Goal: Information Seeking & Learning: Learn about a topic

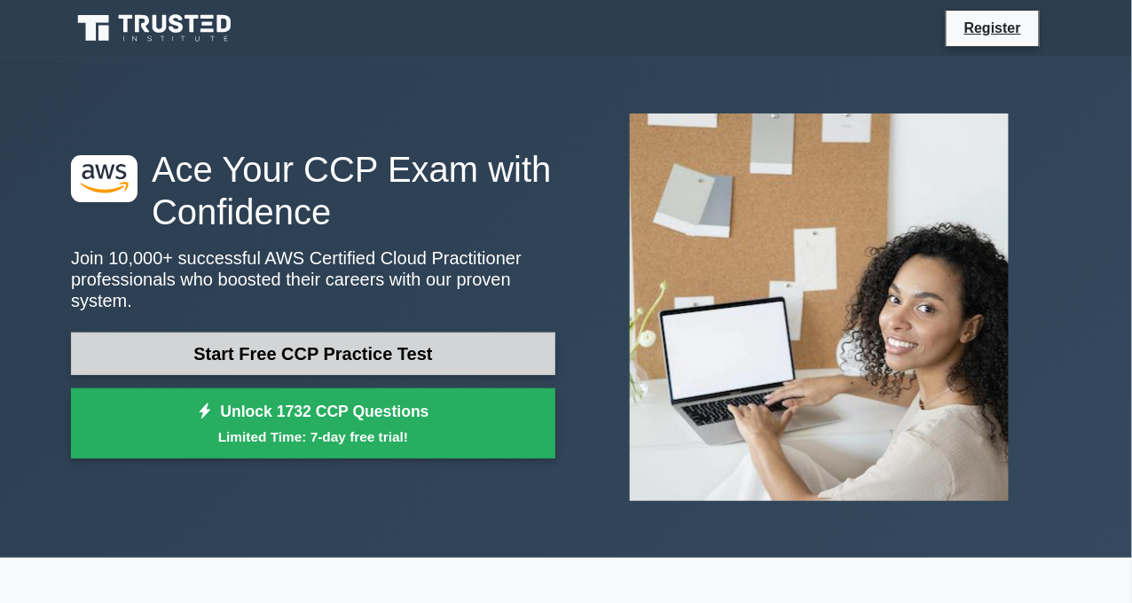
click at [408, 349] on link "Start Free CCP Practice Test" at bounding box center [313, 354] width 485 height 43
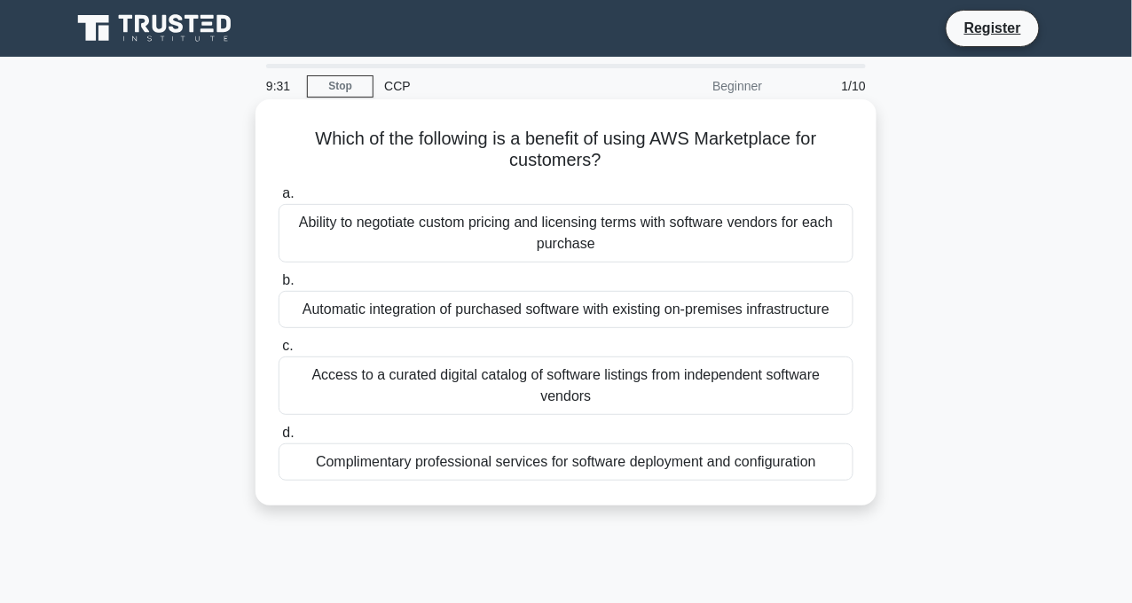
click at [433, 319] on div "Automatic integration of purchased software with existing on-premises infrastru…" at bounding box center [566, 309] width 575 height 37
click at [279, 287] on input "b. Automatic integration of purchased software with existing on-premises infras…" at bounding box center [279, 281] width 0 height 12
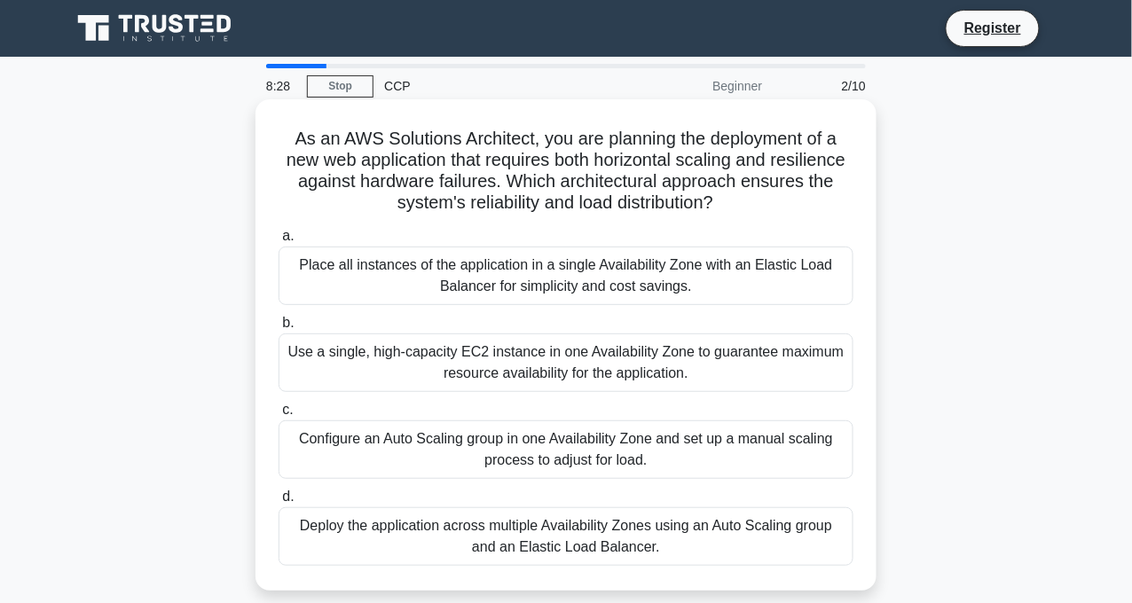
click at [430, 552] on div "Deploy the application across multiple Availability Zones using an Auto Scaling…" at bounding box center [566, 537] width 575 height 59
click at [279, 503] on input "d. Deploy the application across multiple Availability Zones using an Auto Scal…" at bounding box center [279, 498] width 0 height 12
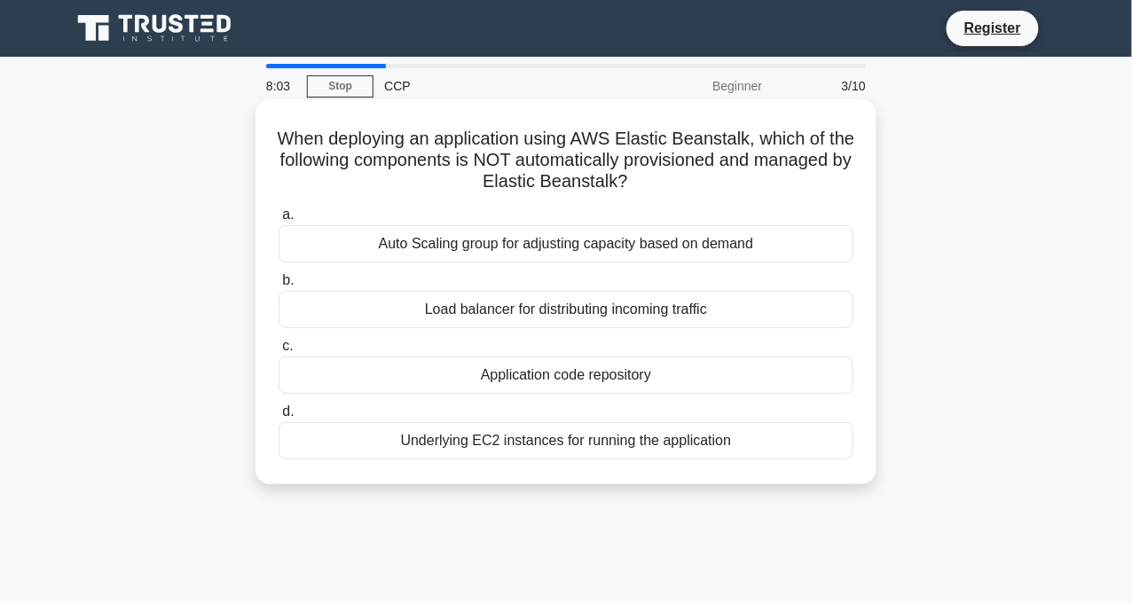
click at [511, 367] on div "Application code repository" at bounding box center [566, 375] width 575 height 37
click at [279, 352] on input "c. Application code repository" at bounding box center [279, 347] width 0 height 12
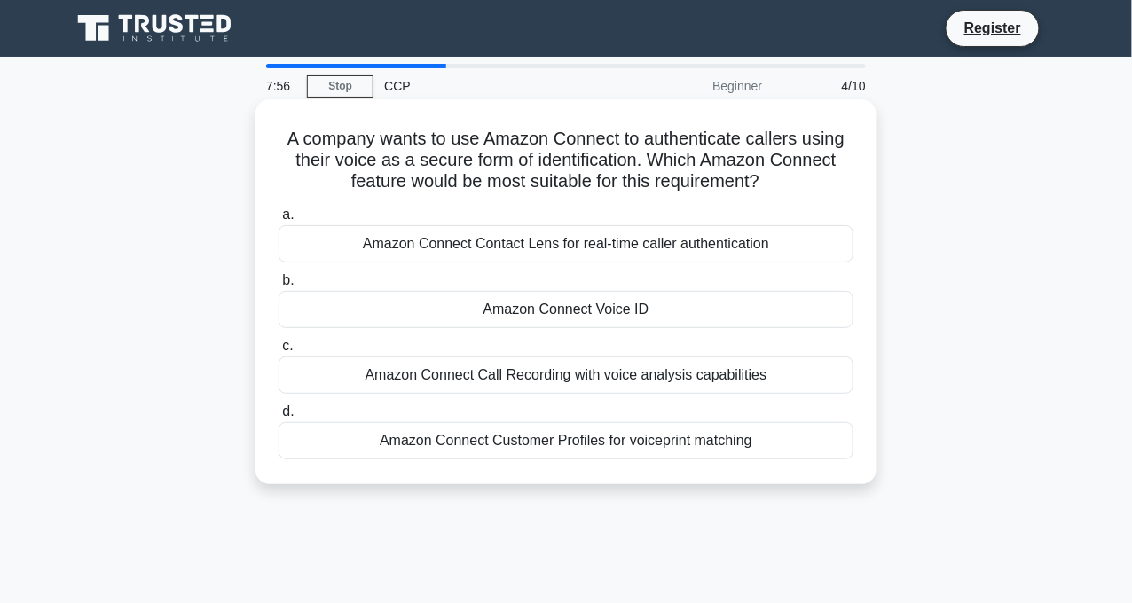
click at [470, 310] on div "Amazon Connect Voice ID" at bounding box center [566, 309] width 575 height 37
click at [279, 287] on input "b. Amazon Connect Voice ID" at bounding box center [279, 281] width 0 height 12
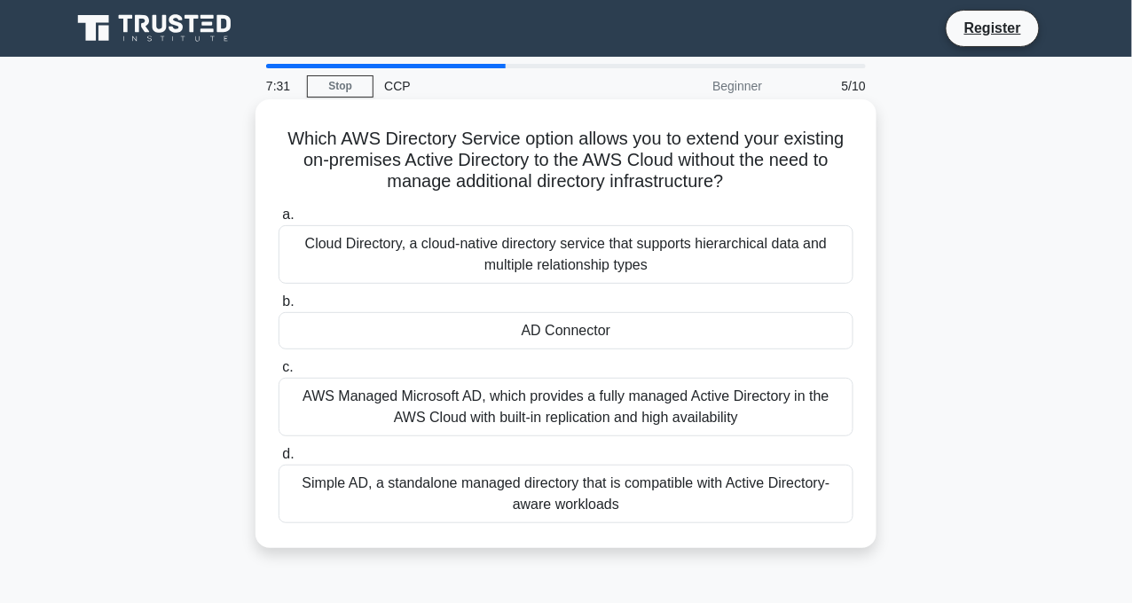
click at [423, 493] on div "Simple AD, a standalone managed directory that is compatible with Active Direct…" at bounding box center [566, 494] width 575 height 59
click at [279, 461] on input "d. Simple AD, a standalone managed directory that is compatible with Active Dir…" at bounding box center [279, 455] width 0 height 12
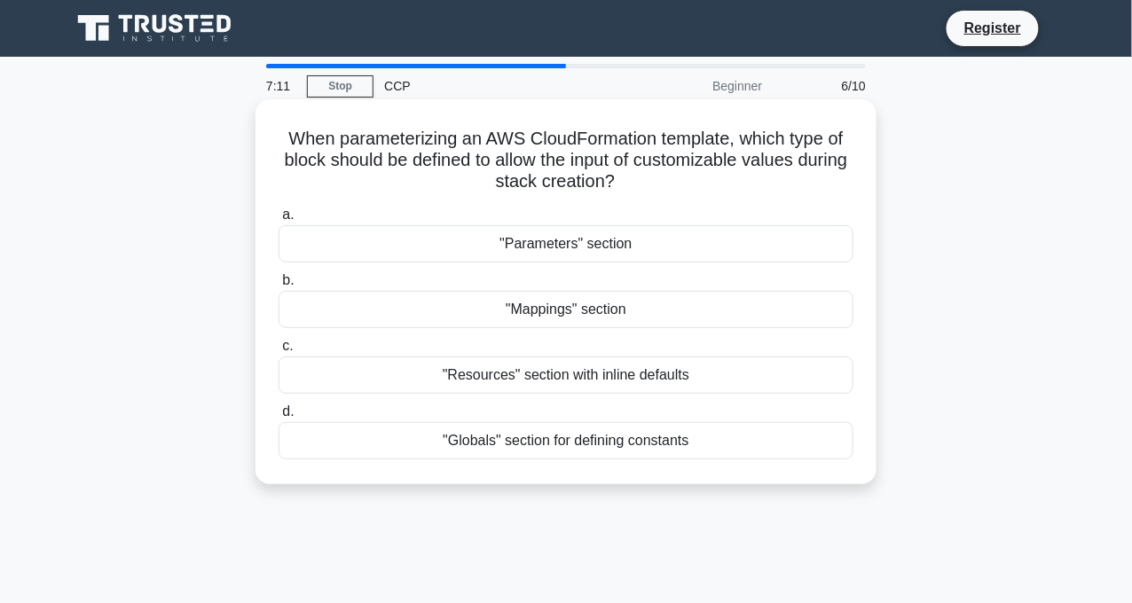
click at [567, 236] on div ""Parameters" section" at bounding box center [566, 243] width 575 height 37
click at [279, 221] on input "a. "Parameters" section" at bounding box center [279, 215] width 0 height 12
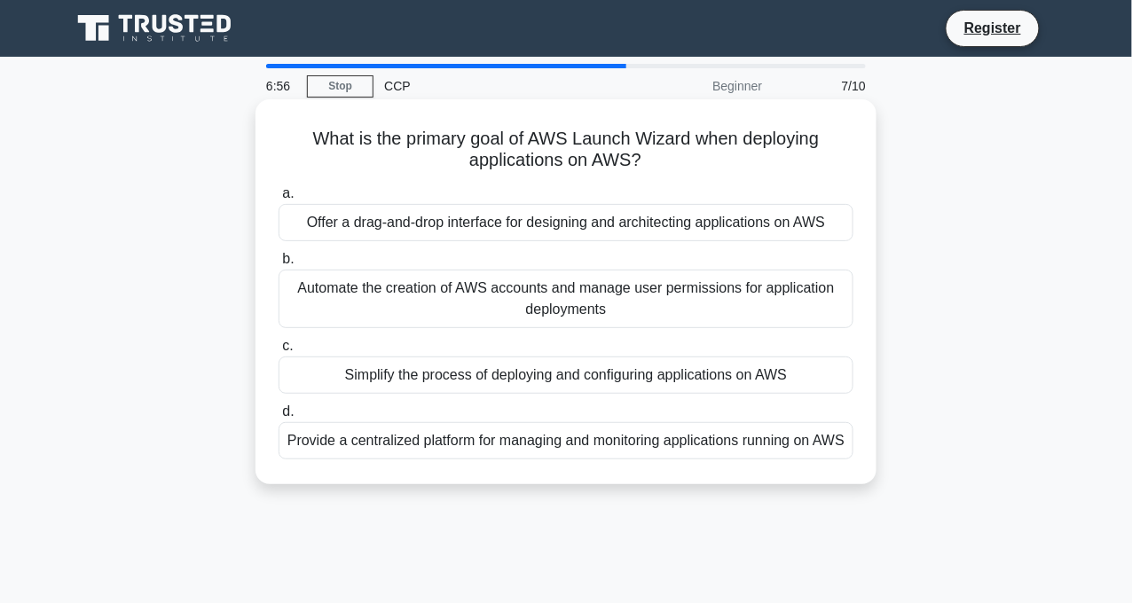
click at [458, 220] on div "Offer a drag-and-drop interface for designing and architecting applications on …" at bounding box center [566, 222] width 575 height 37
click at [279, 200] on input "a. Offer a drag-and-drop interface for designing and architecting applications …" at bounding box center [279, 194] width 0 height 12
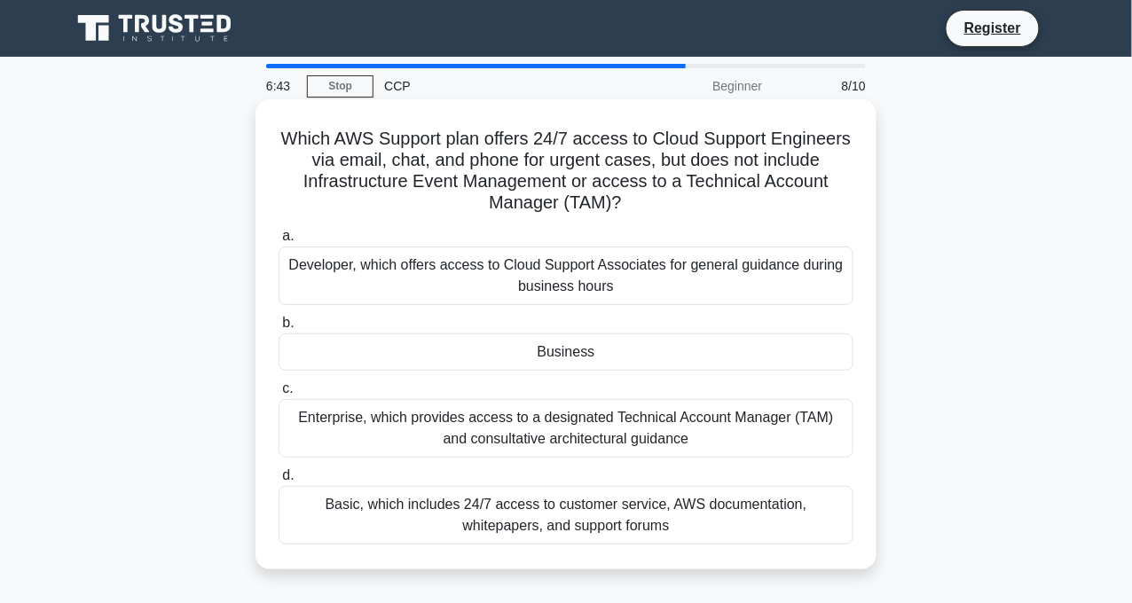
click at [444, 436] on div "Enterprise, which provides access to a designated Technical Account Manager (TA…" at bounding box center [566, 428] width 575 height 59
click at [279, 395] on input "c. Enterprise, which provides access to a designated Technical Account Manager …" at bounding box center [279, 389] width 0 height 12
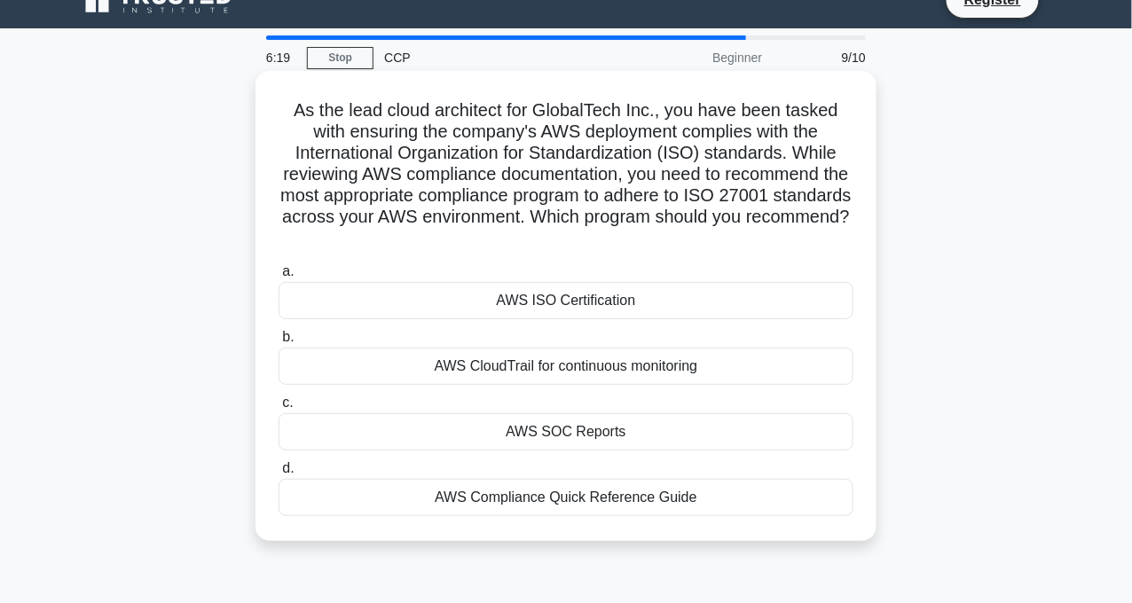
scroll to position [32, 0]
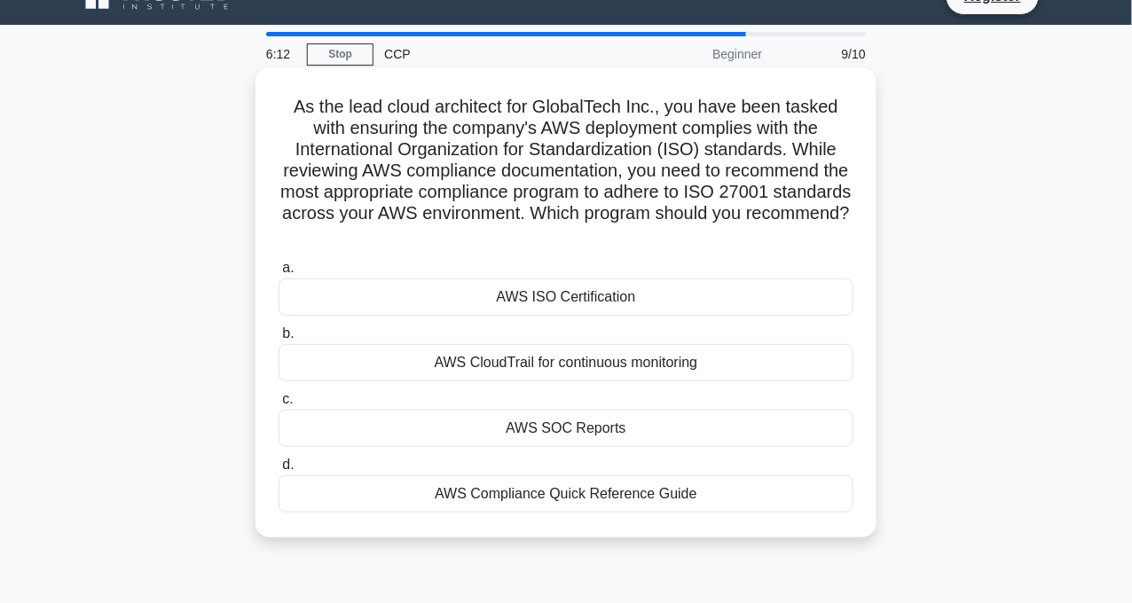
click at [558, 303] on div "AWS ISO Certification" at bounding box center [566, 297] width 575 height 37
click at [279, 274] on input "a. AWS ISO Certification" at bounding box center [279, 269] width 0 height 12
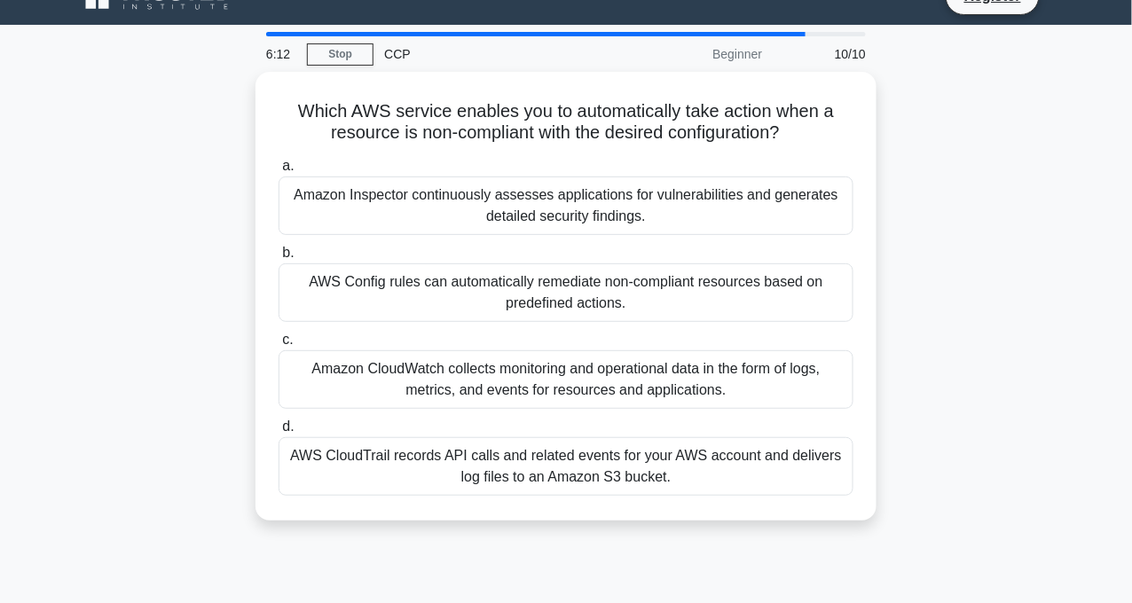
scroll to position [0, 0]
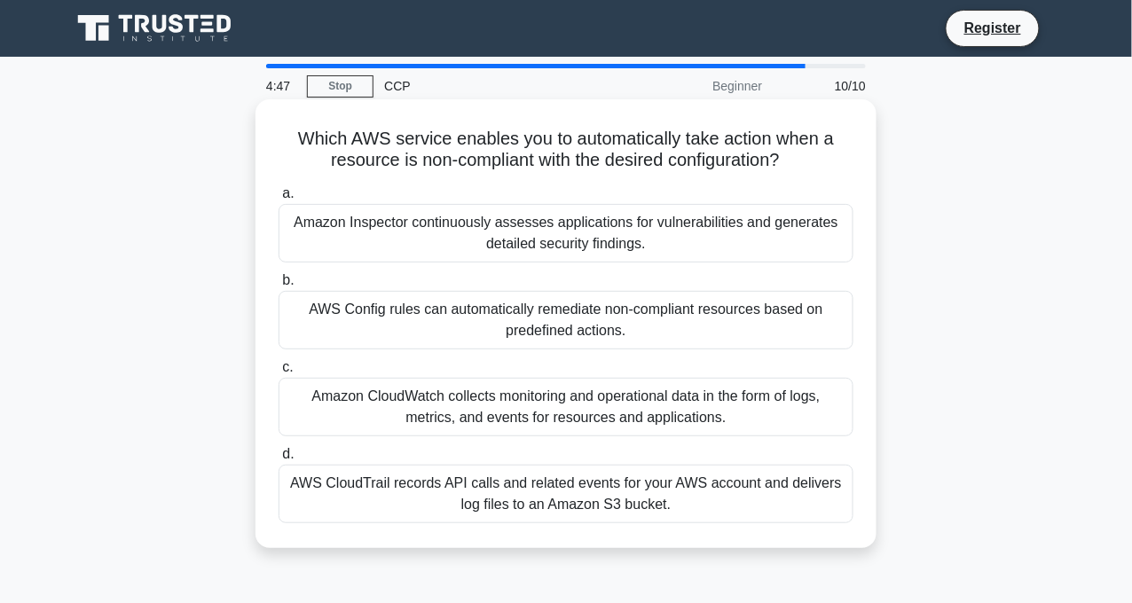
click at [420, 408] on div "Amazon CloudWatch collects monitoring and operational data in the form of logs,…" at bounding box center [566, 407] width 575 height 59
click at [279, 374] on input "c. Amazon CloudWatch collects monitoring and operational data in the form of lo…" at bounding box center [279, 368] width 0 height 12
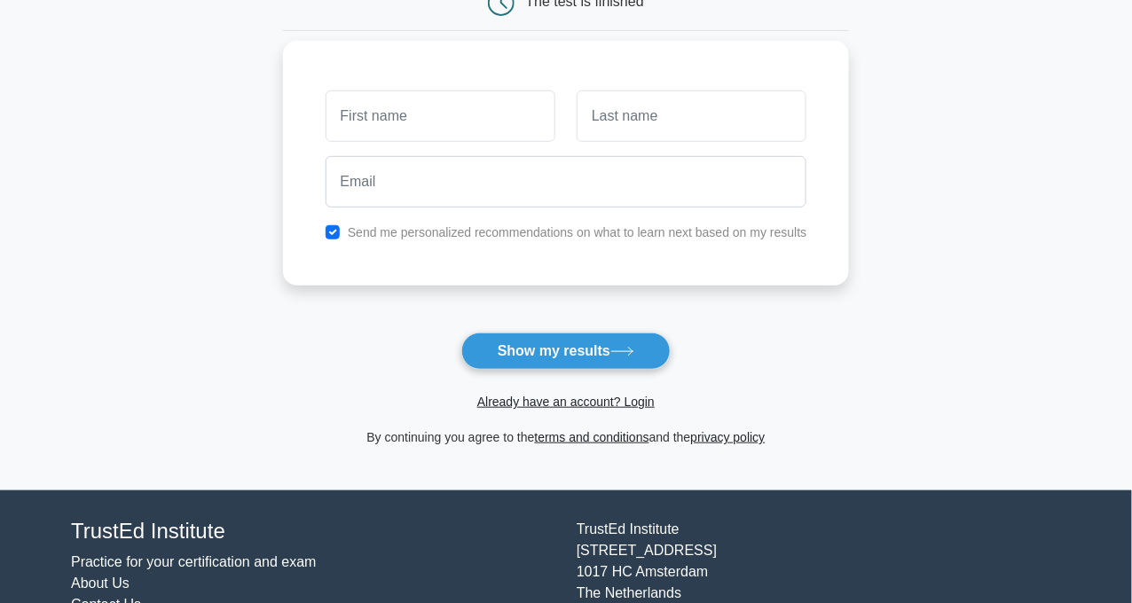
scroll to position [210, 0]
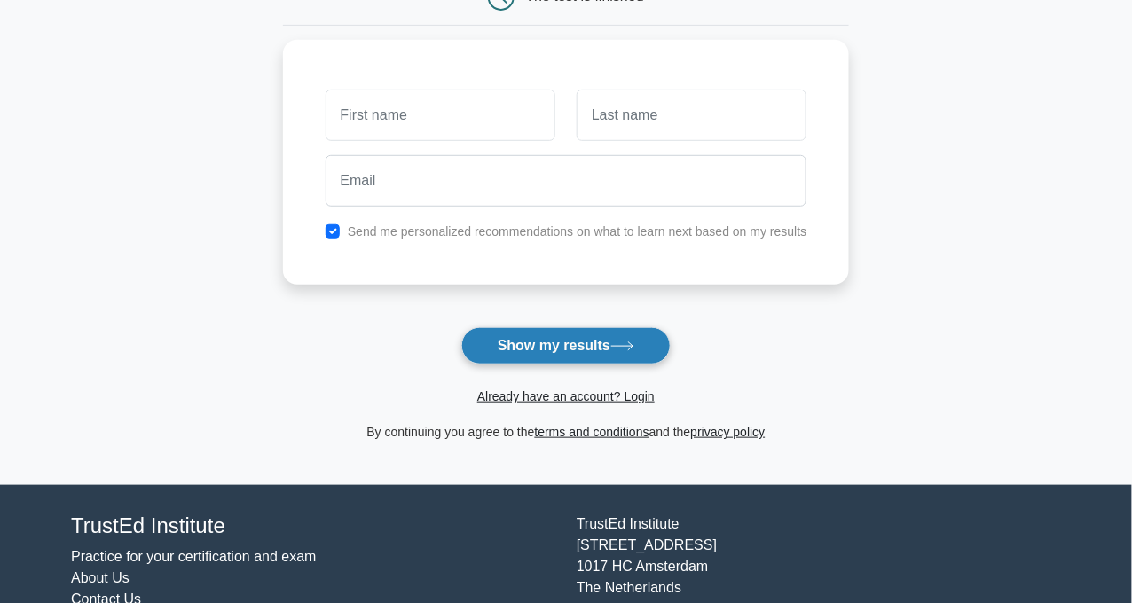
click at [501, 338] on button "Show my results" at bounding box center [565, 345] width 209 height 37
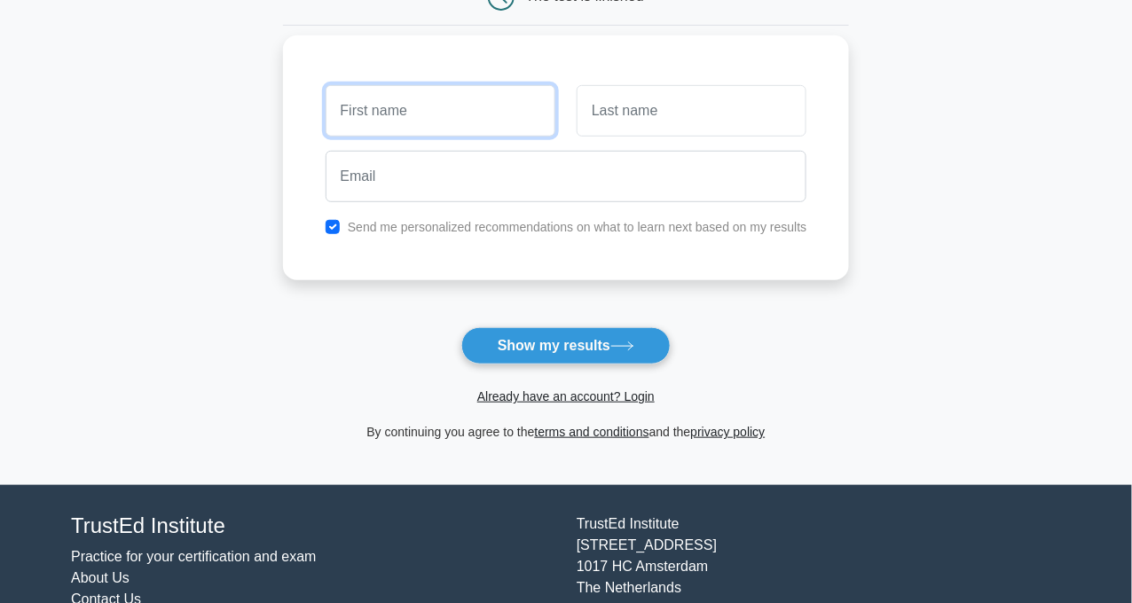
click at [409, 111] on input "text" at bounding box center [441, 110] width 230 height 51
type input "Shaik"
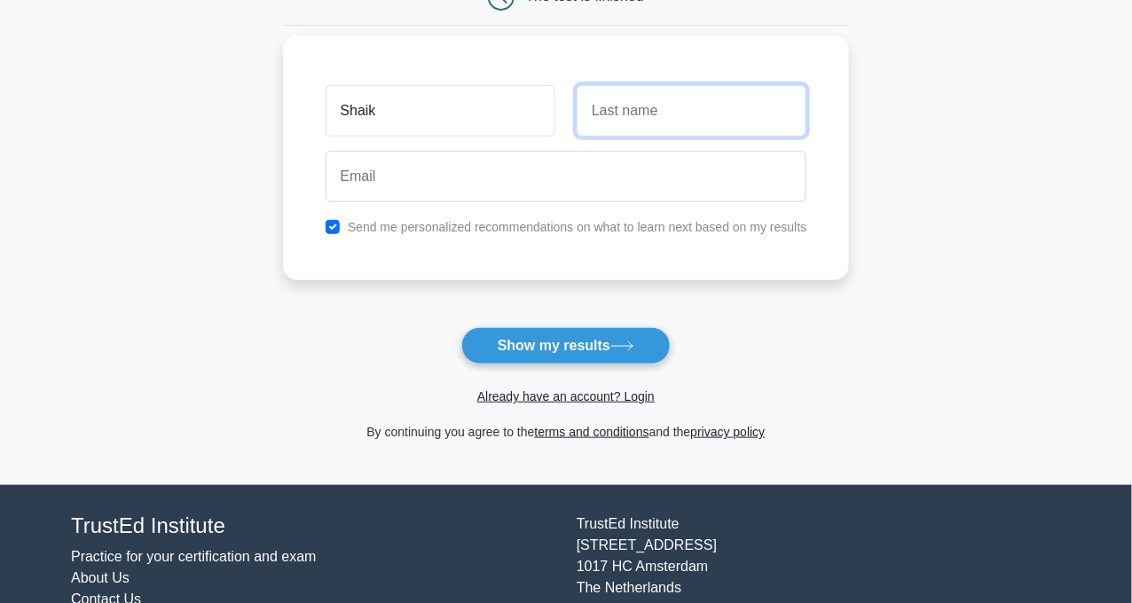
click at [630, 121] on input "text" at bounding box center [692, 110] width 230 height 51
type input "Afreen"
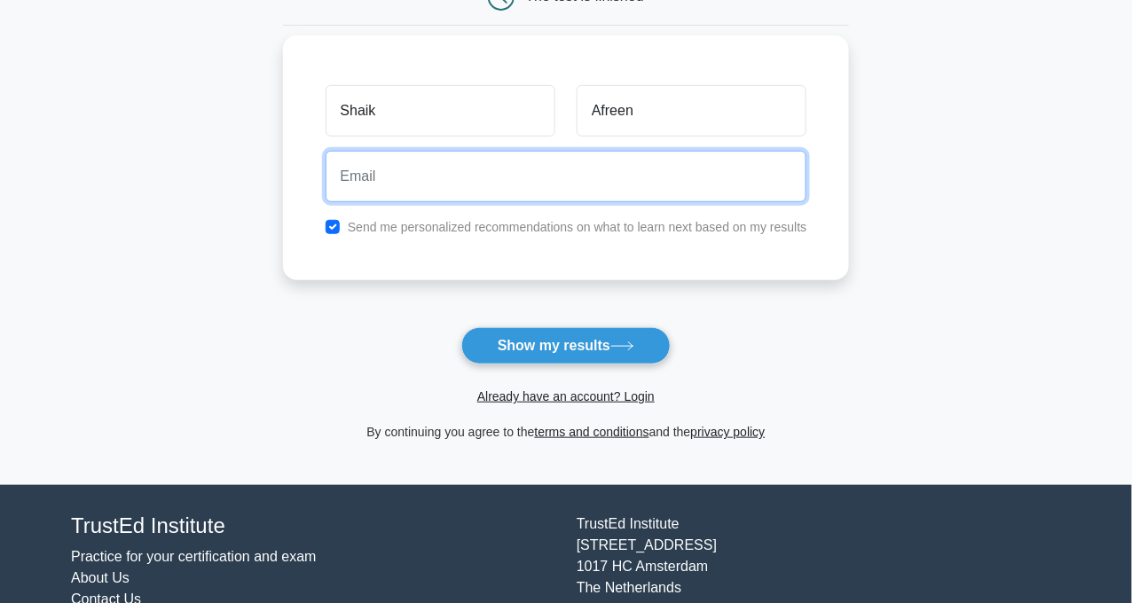
click at [565, 175] on input "email" at bounding box center [567, 176] width 482 height 51
type input "afshaik775@gmail.com"
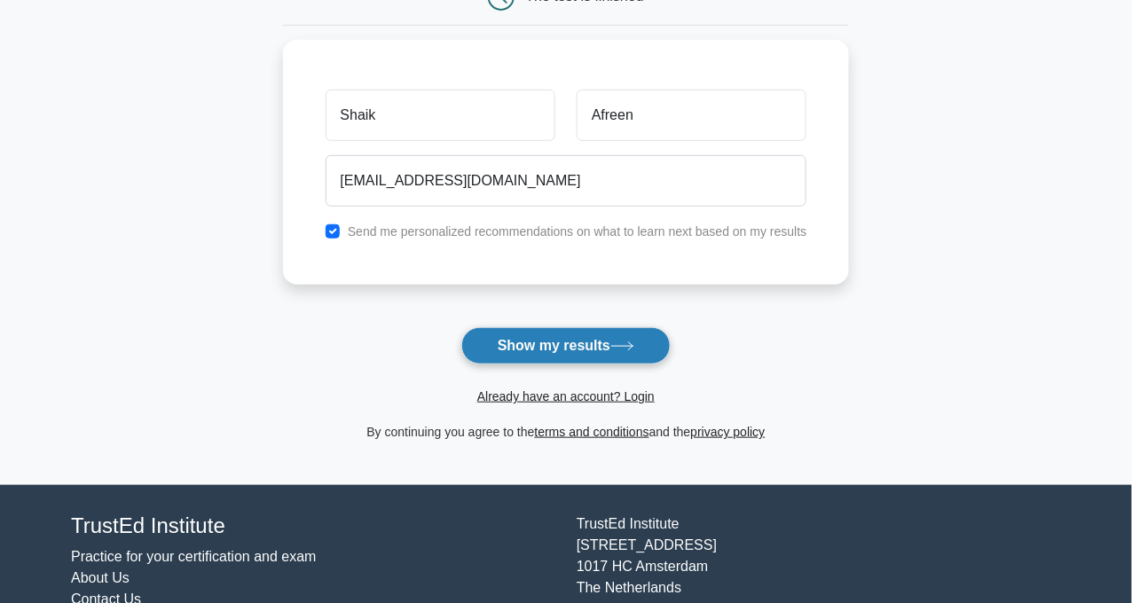
click at [499, 340] on button "Show my results" at bounding box center [565, 345] width 209 height 37
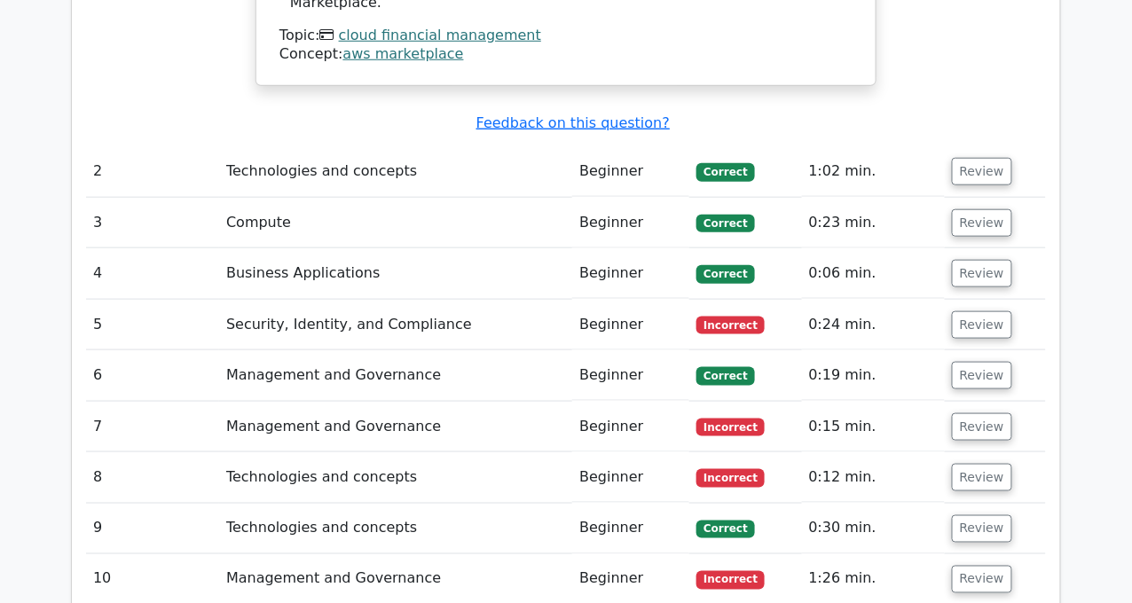
scroll to position [2137, 0]
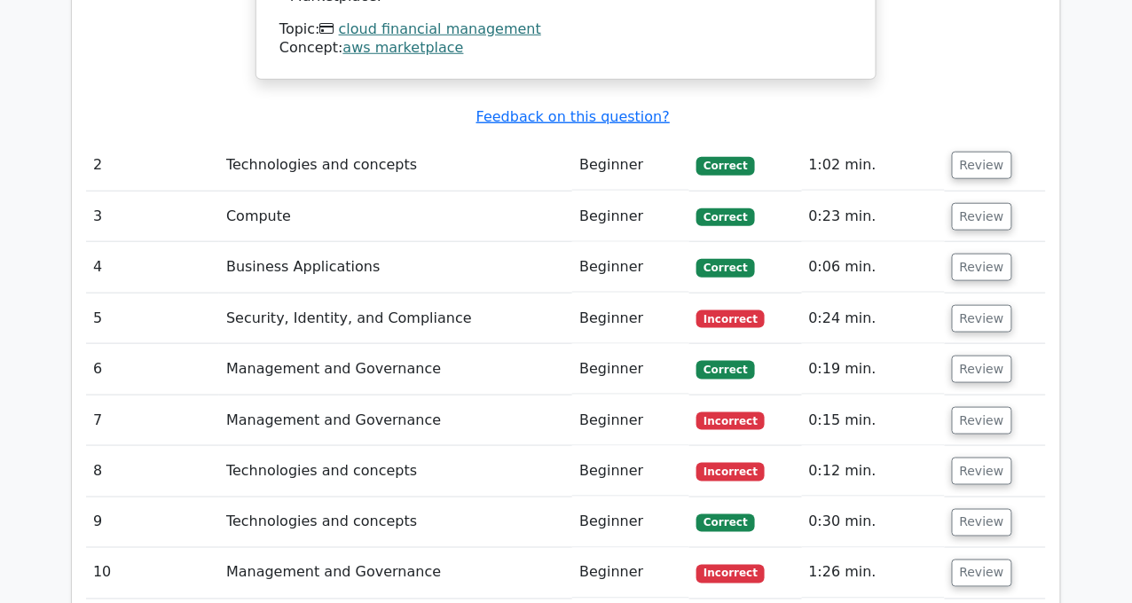
click at [709, 311] on span "Incorrect" at bounding box center [731, 320] width 68 height 18
click at [961, 305] on button "Review" at bounding box center [982, 319] width 60 height 28
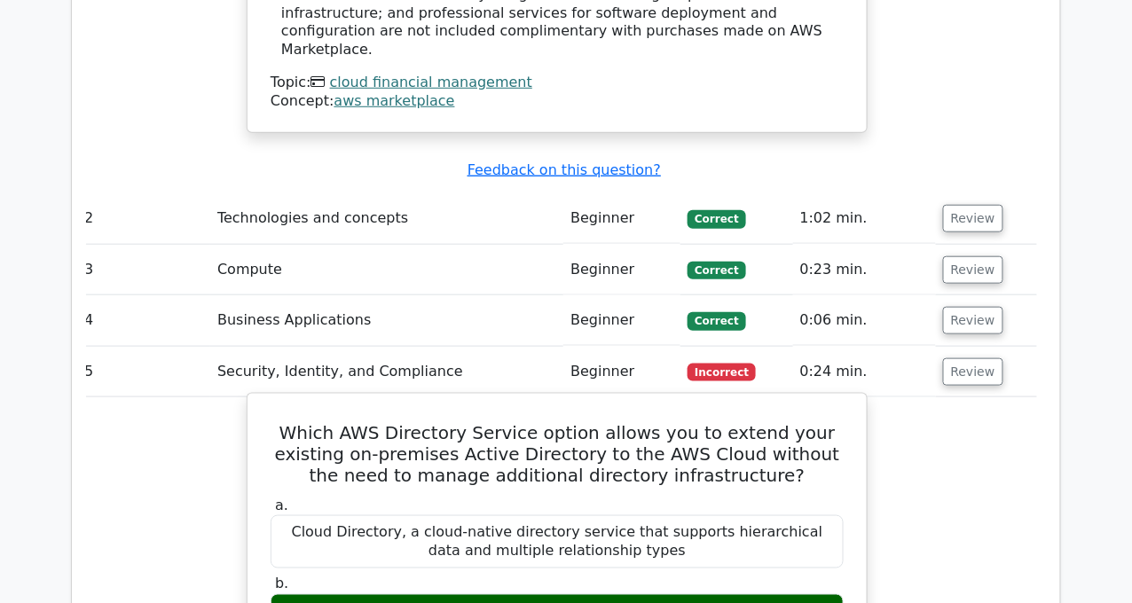
scroll to position [2084, 0]
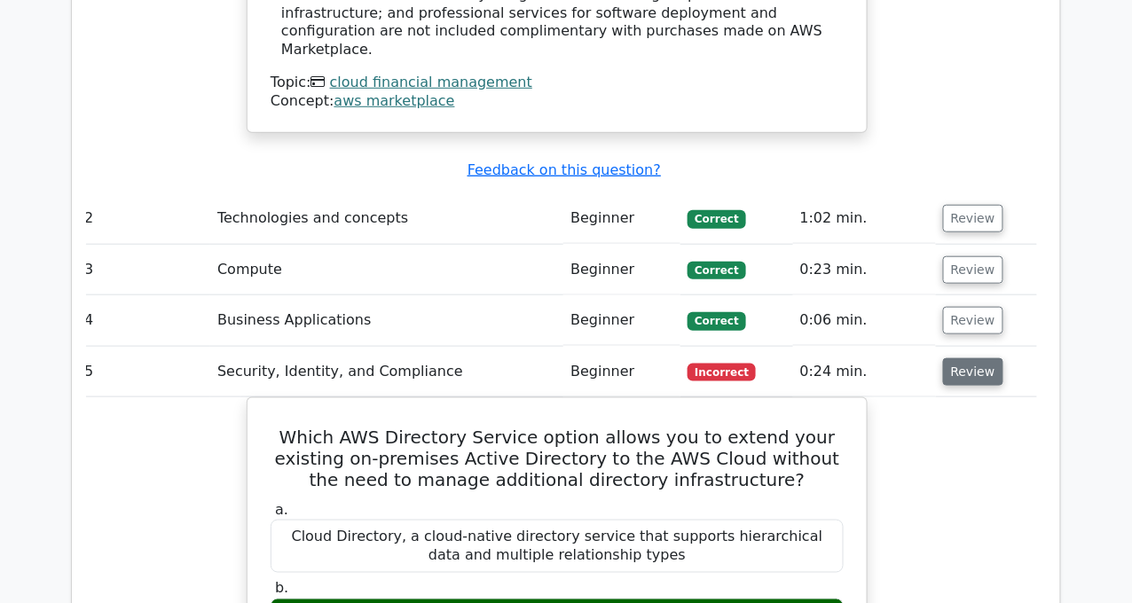
click at [966, 359] on button "Review" at bounding box center [973, 373] width 60 height 28
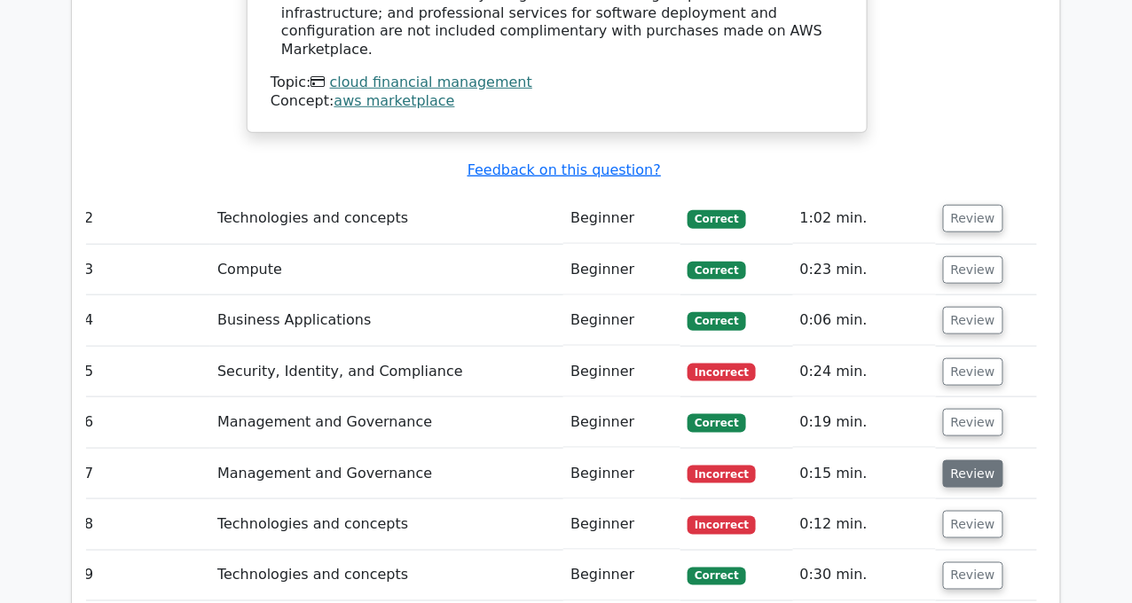
click at [978, 461] on button "Review" at bounding box center [973, 475] width 60 height 28
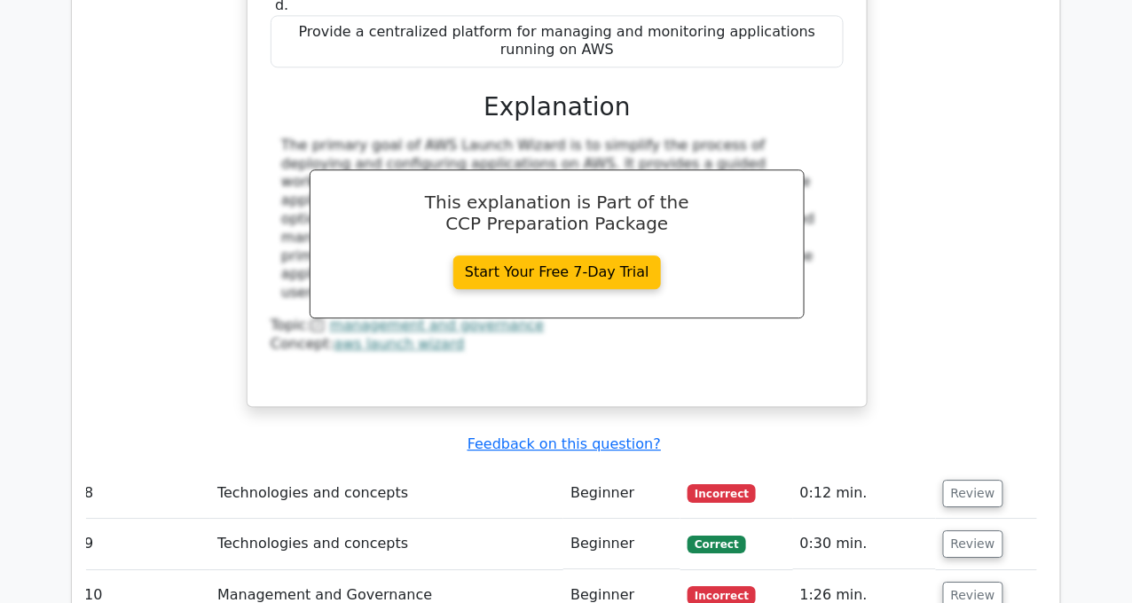
scroll to position [2901, 0]
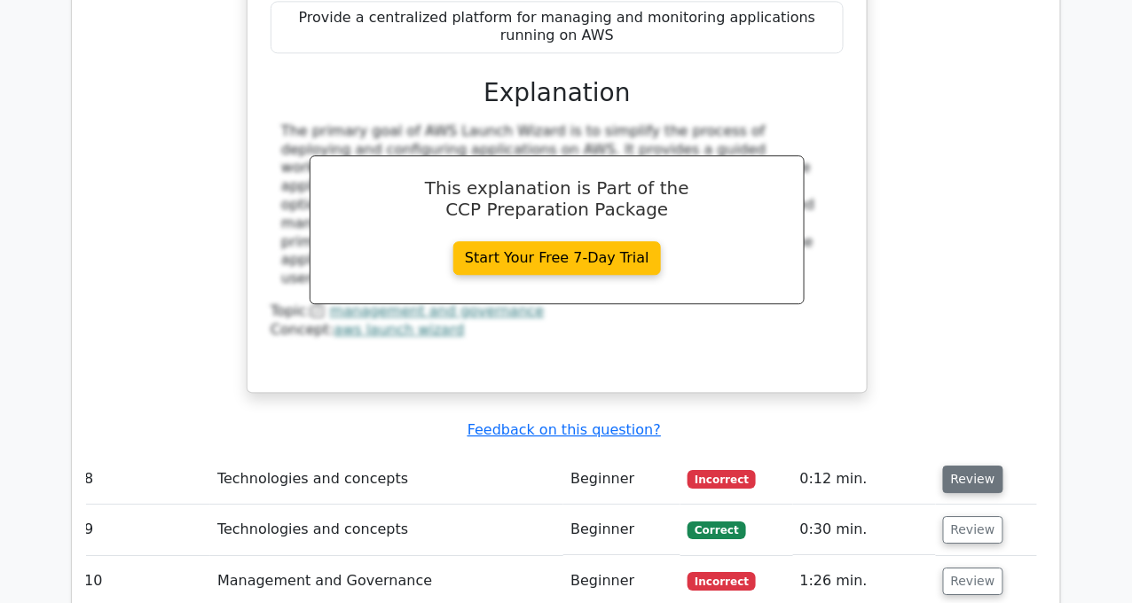
click at [972, 466] on button "Review" at bounding box center [973, 480] width 60 height 28
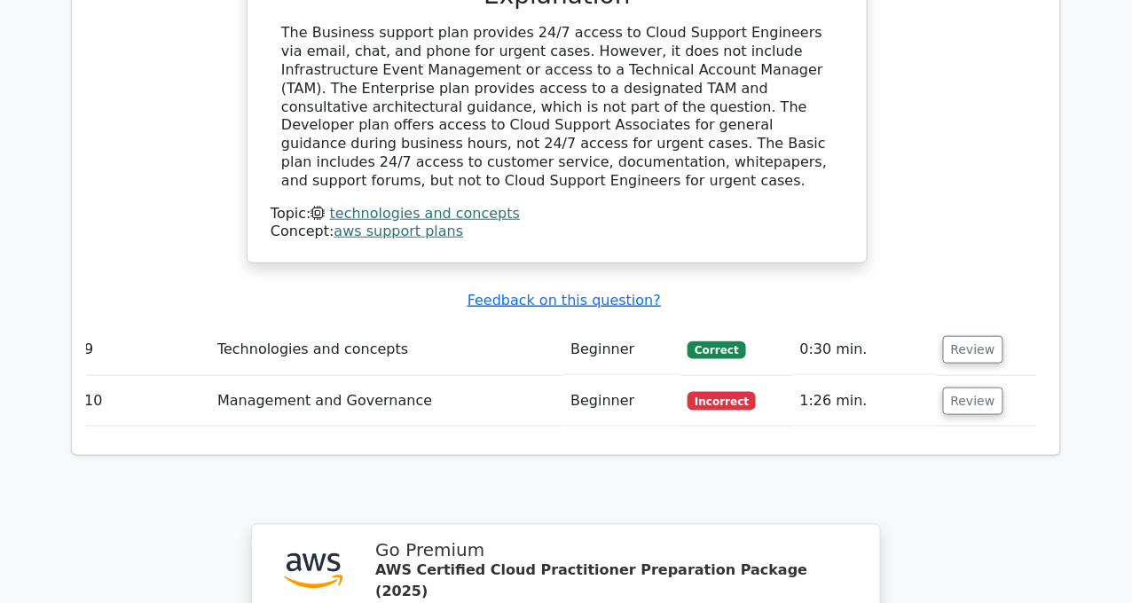
scroll to position [3867, 0]
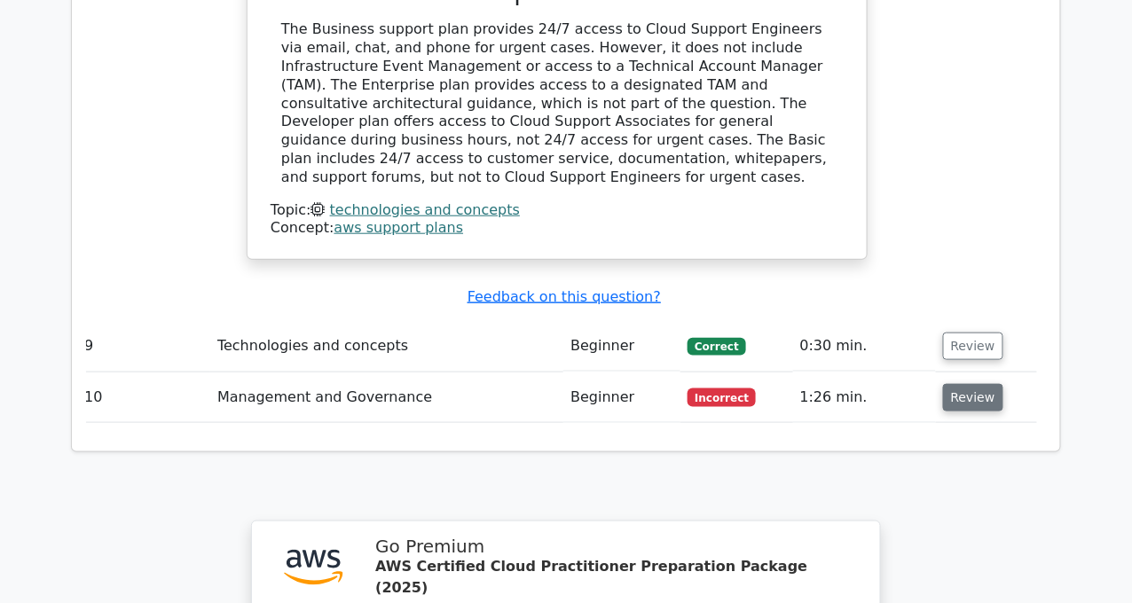
click at [962, 384] on button "Review" at bounding box center [973, 398] width 60 height 28
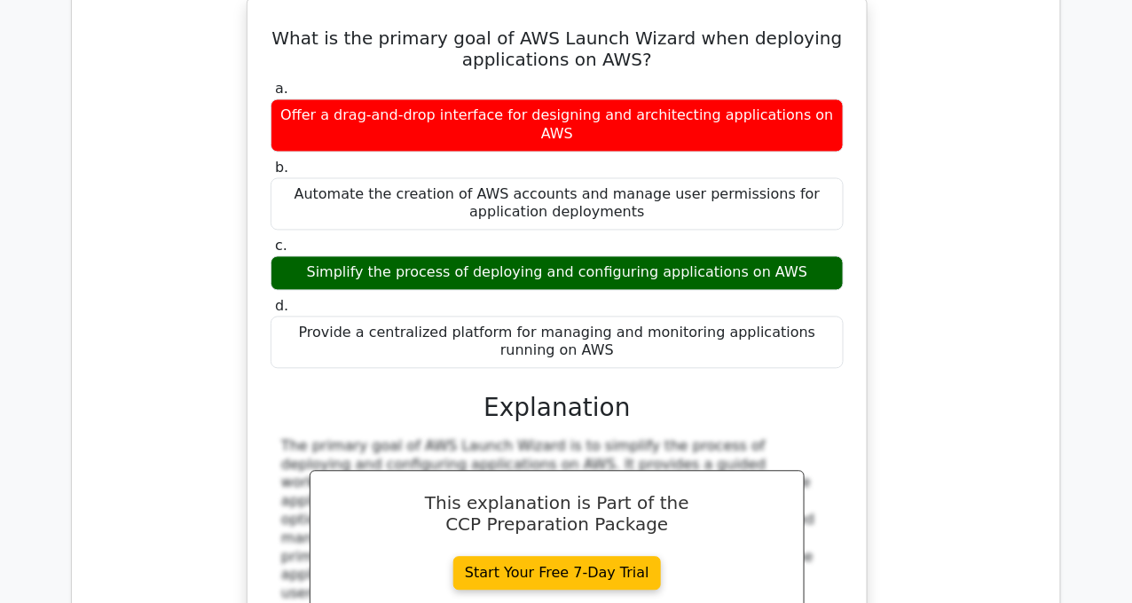
scroll to position [2532, 0]
